Goal: Register for event/course

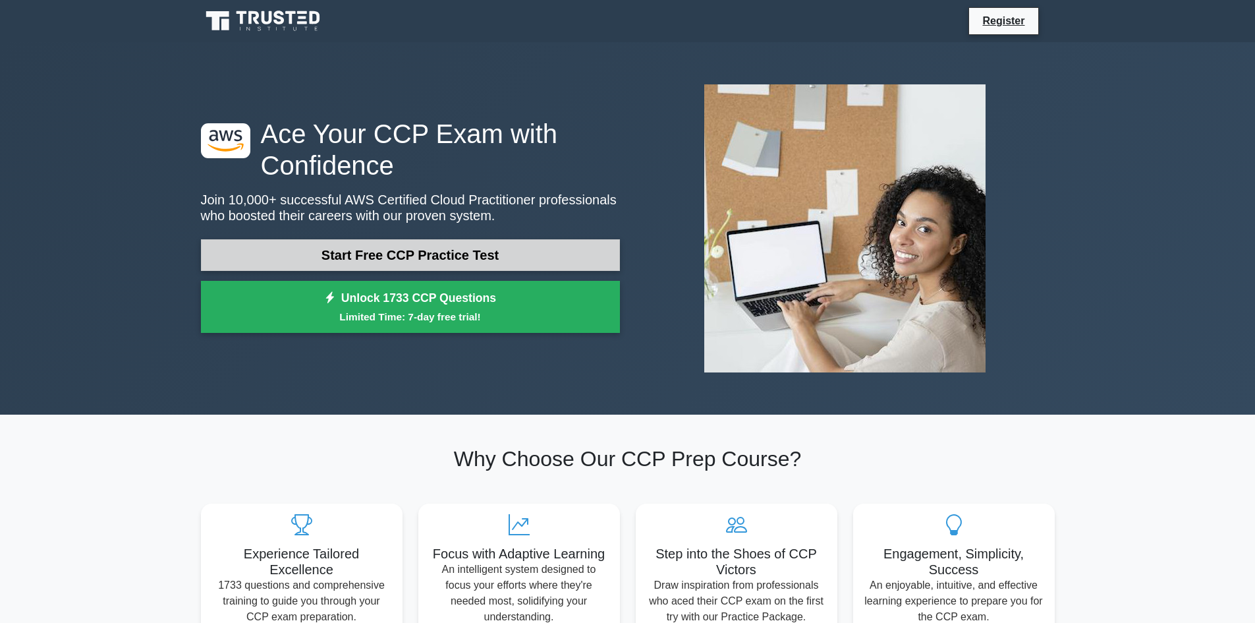
click at [414, 254] on link "Start Free CCP Practice Test" at bounding box center [410, 255] width 419 height 32
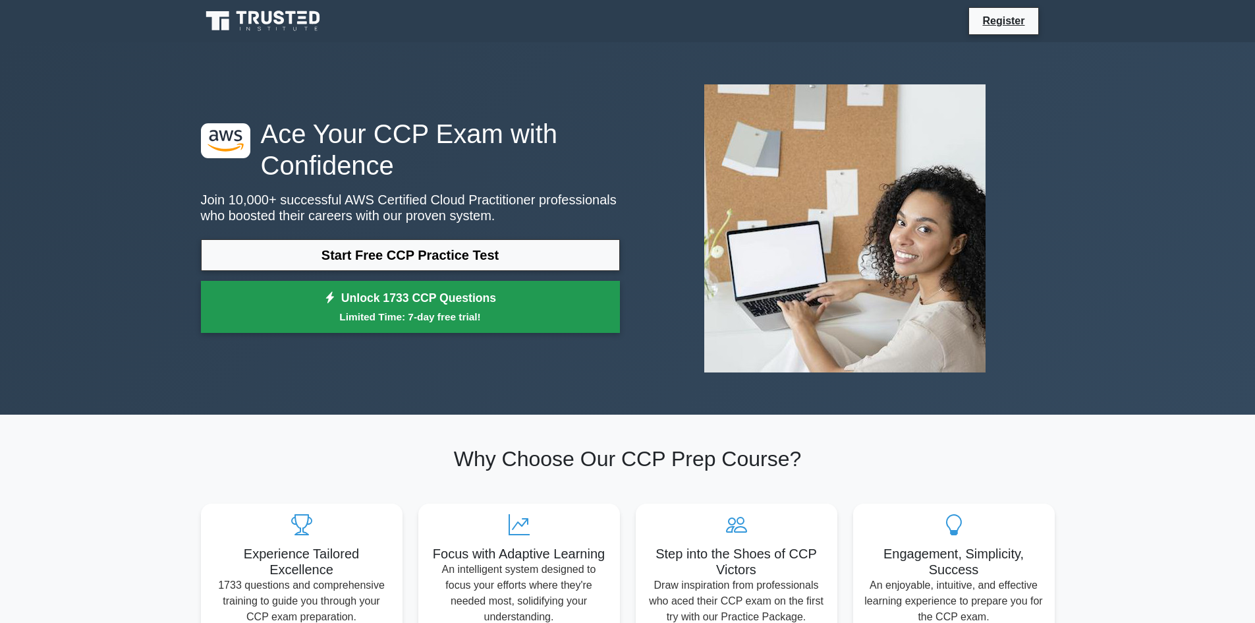
click at [472, 312] on small "Limited Time: 7-day free trial!" at bounding box center [410, 316] width 386 height 15
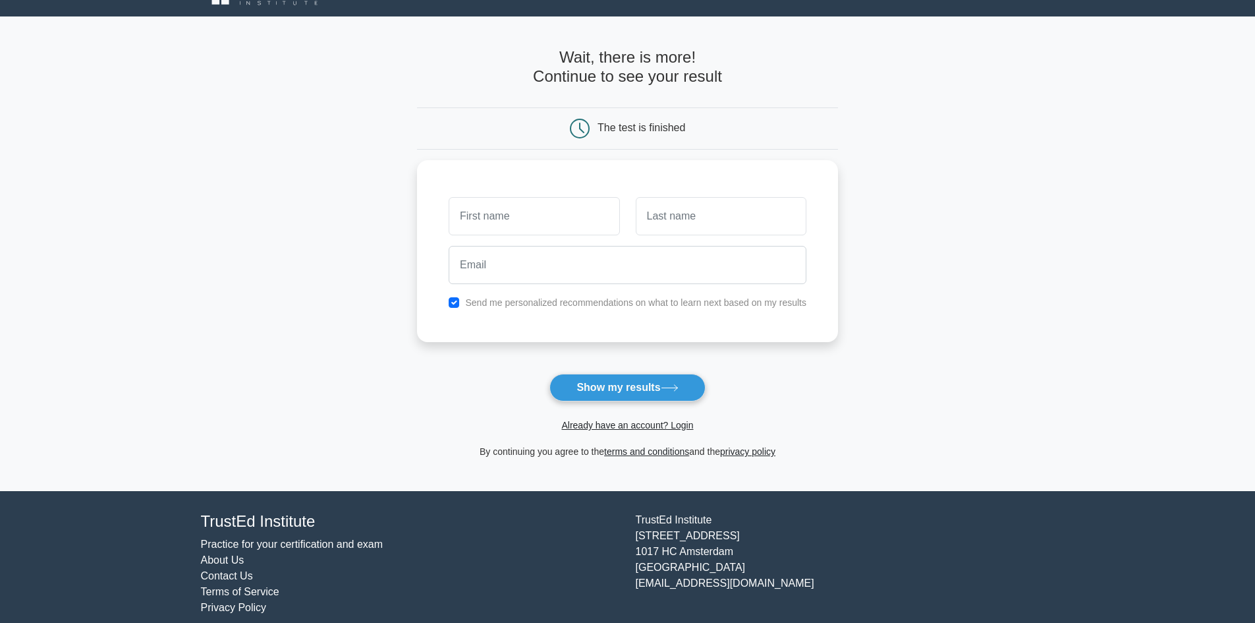
scroll to position [40, 0]
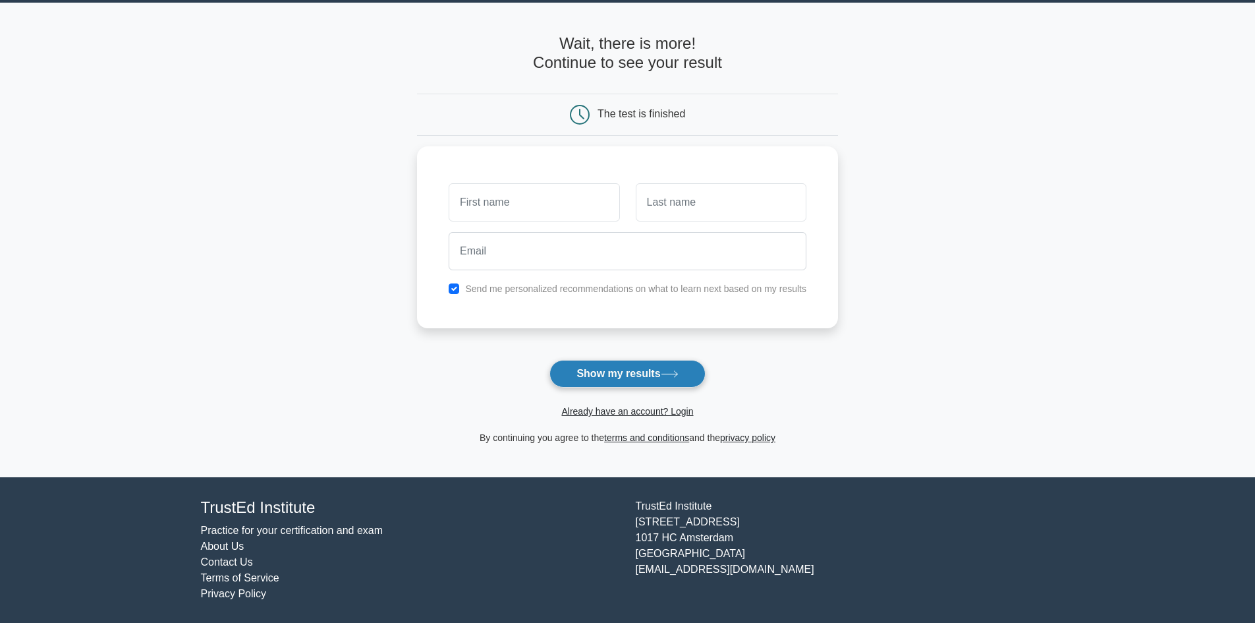
click at [641, 379] on button "Show my results" at bounding box center [628, 374] width 156 height 28
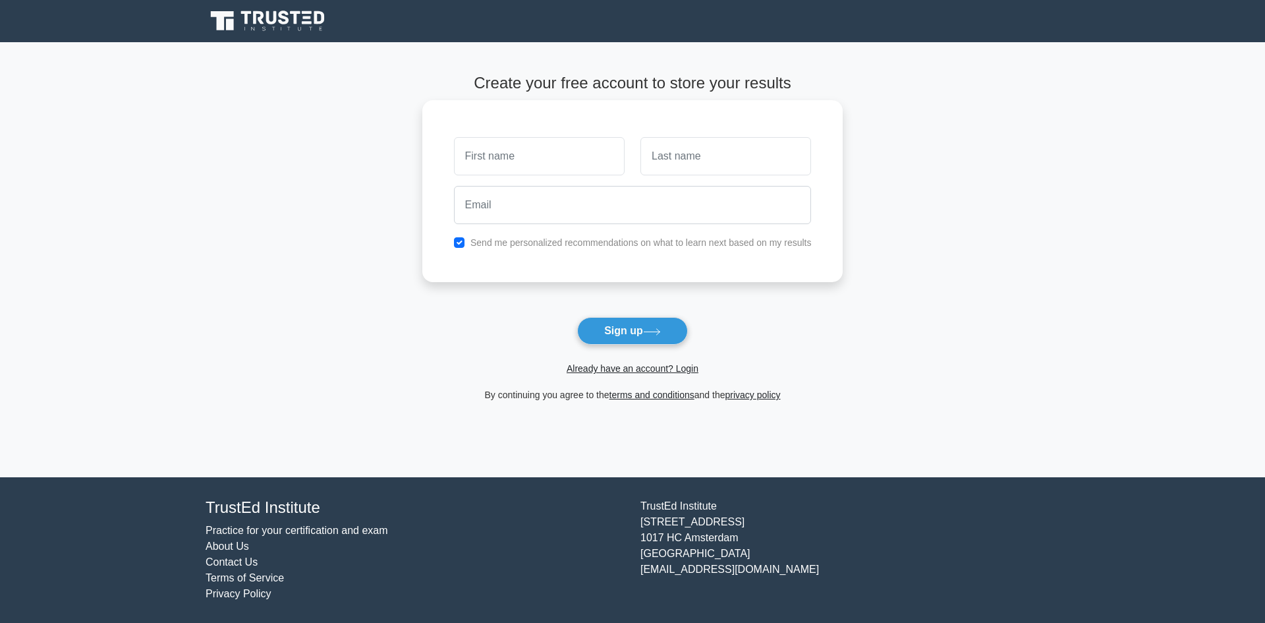
click at [531, 163] on input "text" at bounding box center [539, 156] width 171 height 38
click at [280, 165] on main "Create your free account to store your results Send me personalized recommendat…" at bounding box center [632, 259] width 1265 height 435
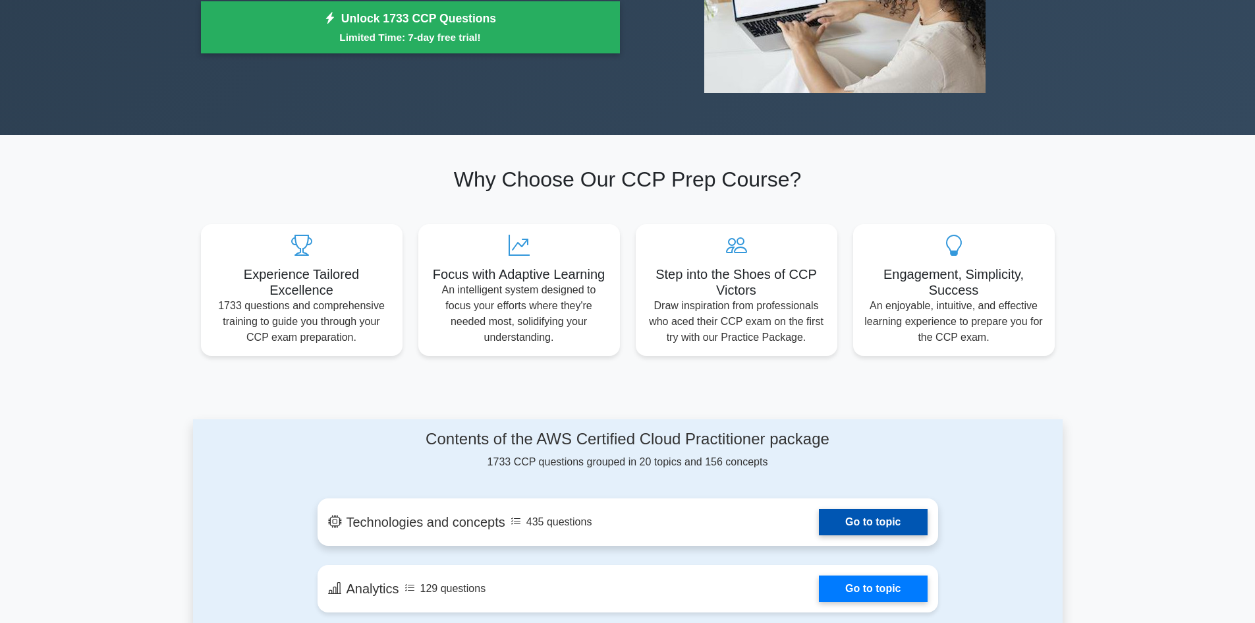
scroll to position [316, 0]
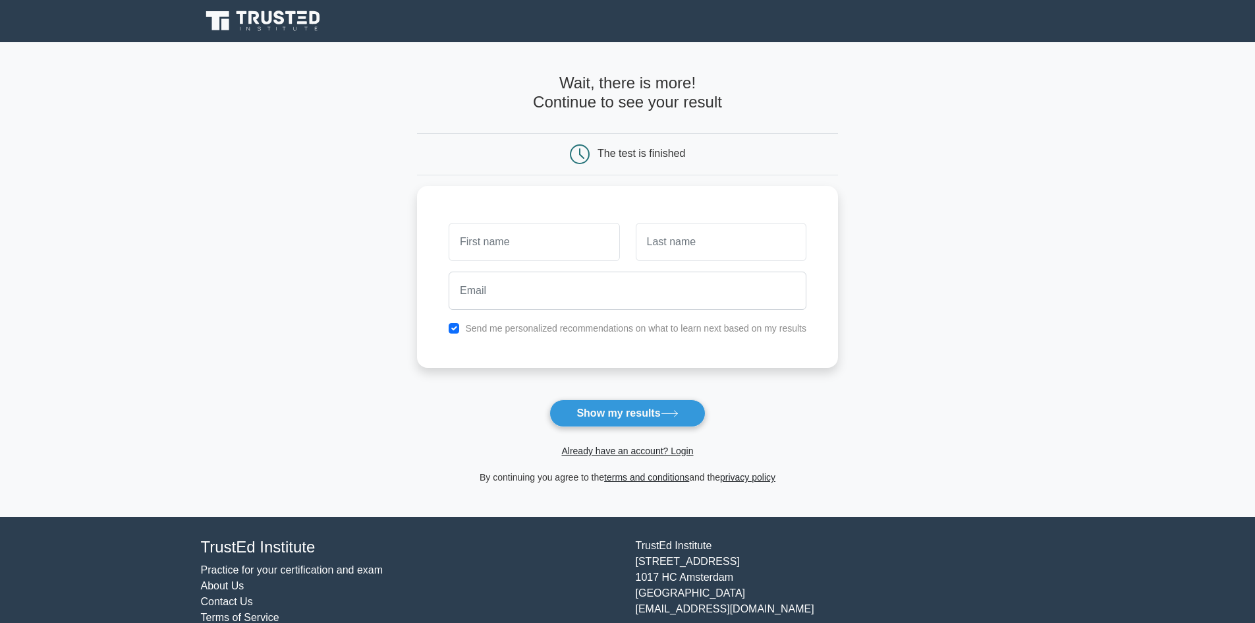
click at [612, 160] on div "The test is finished" at bounding box center [628, 154] width 281 height 20
click at [623, 154] on div "The test is finished" at bounding box center [642, 153] width 88 height 11
